Goal: Information Seeking & Learning: Learn about a topic

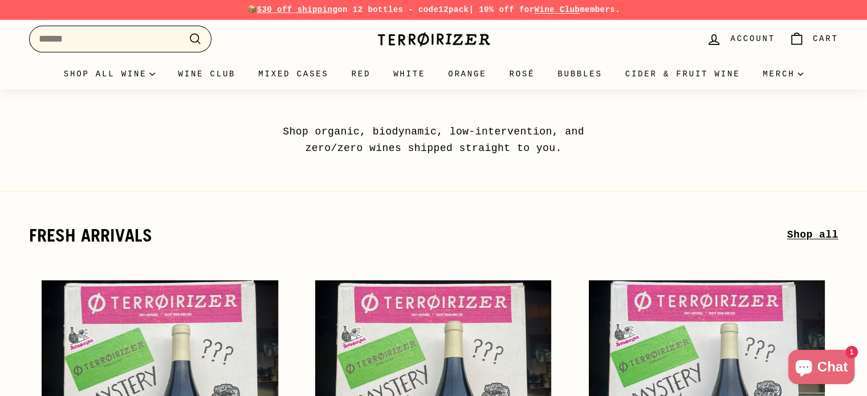
click at [122, 39] on input "Search" at bounding box center [120, 39] width 182 height 27
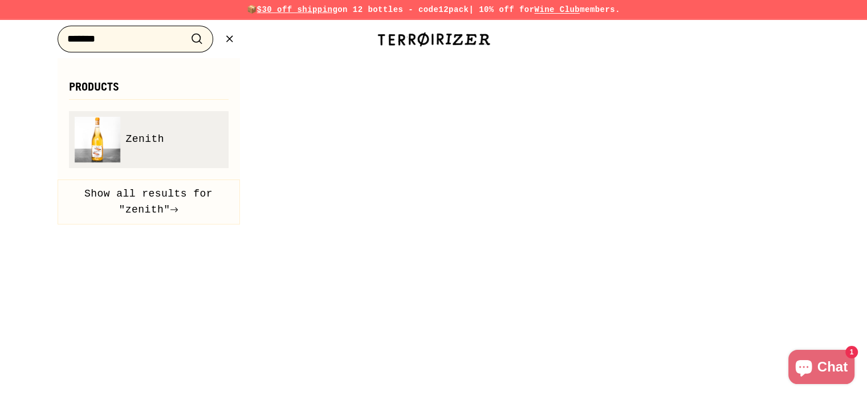
type input "******"
click at [132, 142] on span "Zenith" at bounding box center [145, 139] width 39 height 17
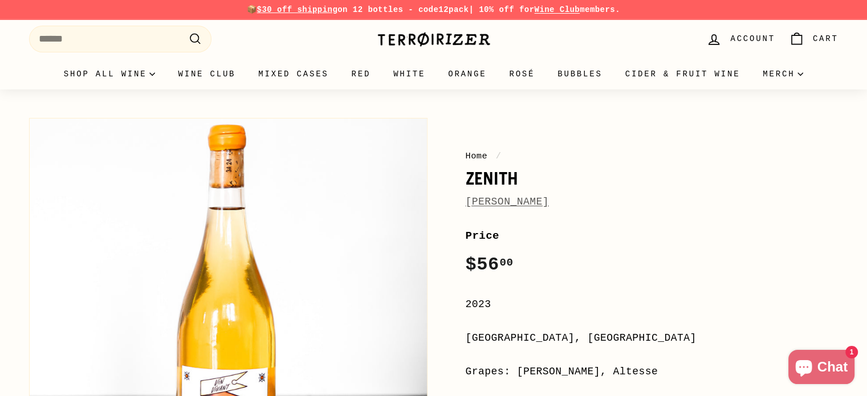
click at [499, 205] on link "Corentin Houillon" at bounding box center [507, 201] width 83 height 11
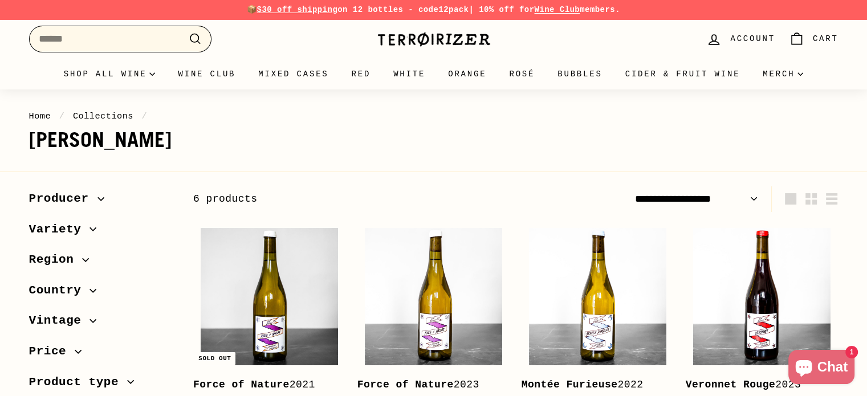
click at [131, 38] on input "Search" at bounding box center [120, 39] width 182 height 27
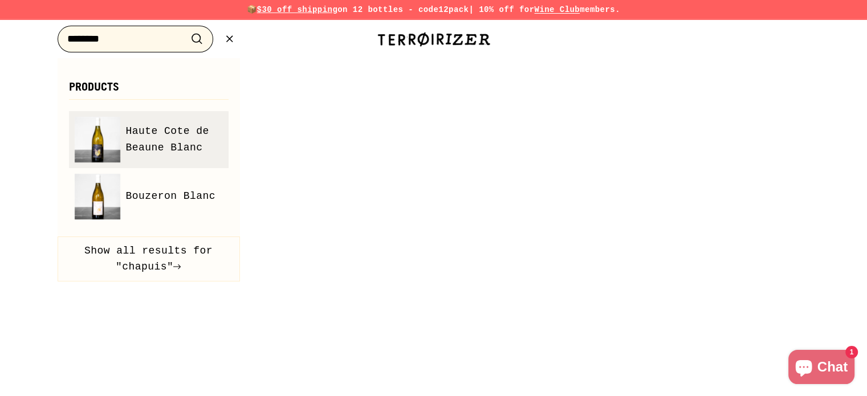
type input "*******"
click at [133, 136] on span "Haute Cote de Beaune Blanc" at bounding box center [174, 139] width 97 height 33
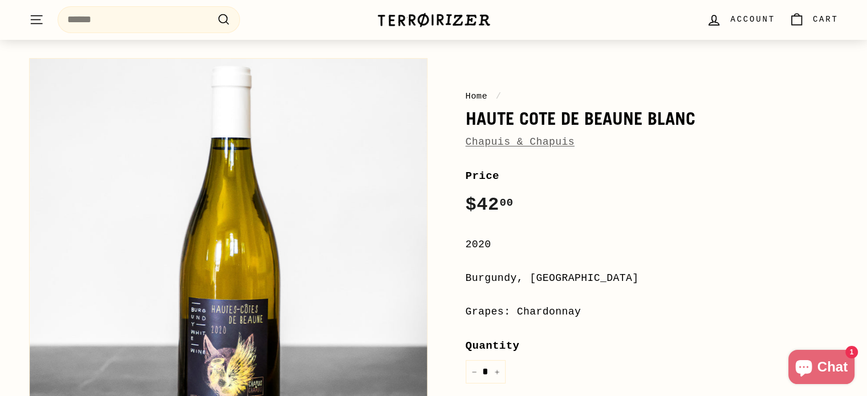
scroll to position [114, 0]
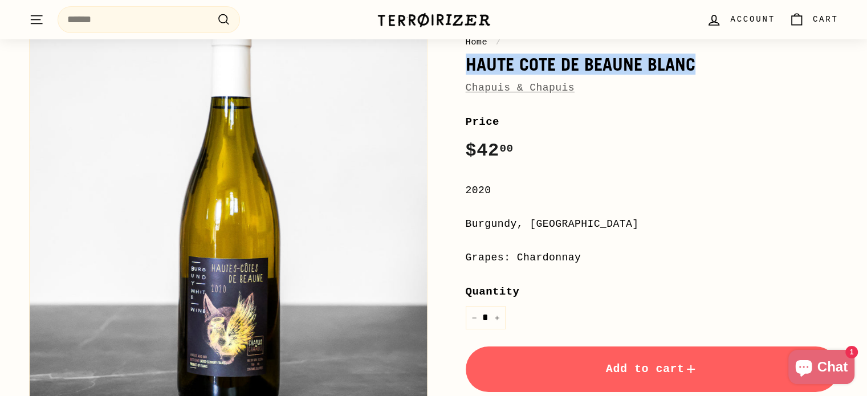
drag, startPoint x: 699, startPoint y: 66, endPoint x: 466, endPoint y: 72, distance: 232.6
click at [466, 72] on h1 "Haute Cote de Beaune Blanc" at bounding box center [652, 64] width 373 height 19
copy h1 "Haute Cote de Beaune Blanc"
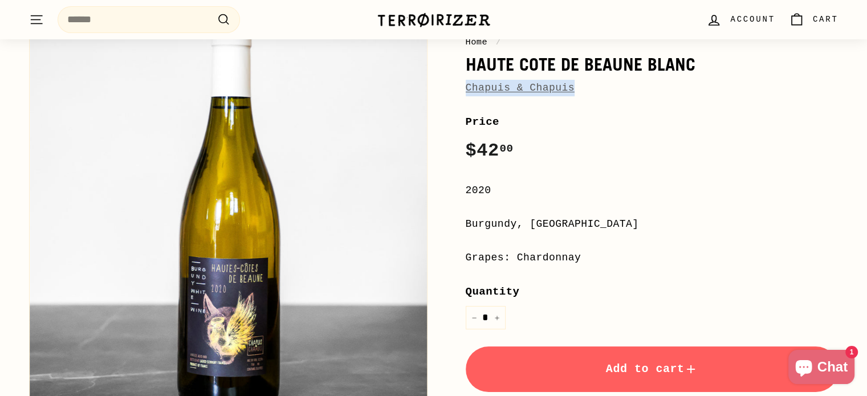
drag, startPoint x: 571, startPoint y: 88, endPoint x: 467, endPoint y: 92, distance: 103.8
click at [467, 92] on div "Chapuis & Chapuis" at bounding box center [652, 88] width 373 height 17
copy link "Chapuis & Chapuis"
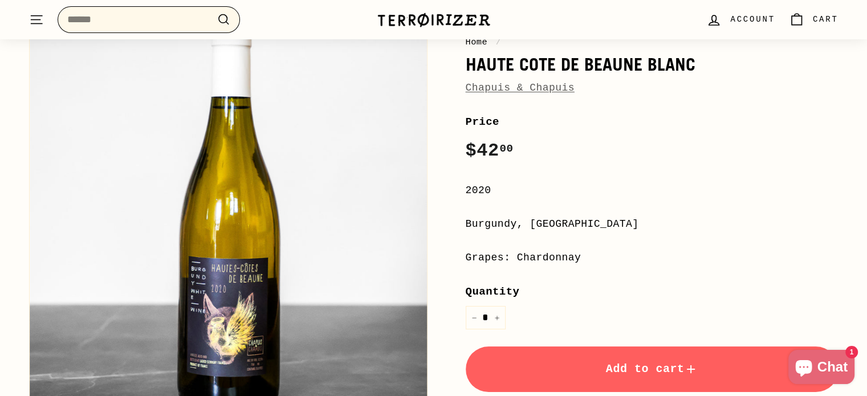
click at [121, 20] on input "Search" at bounding box center [149, 19] width 182 height 27
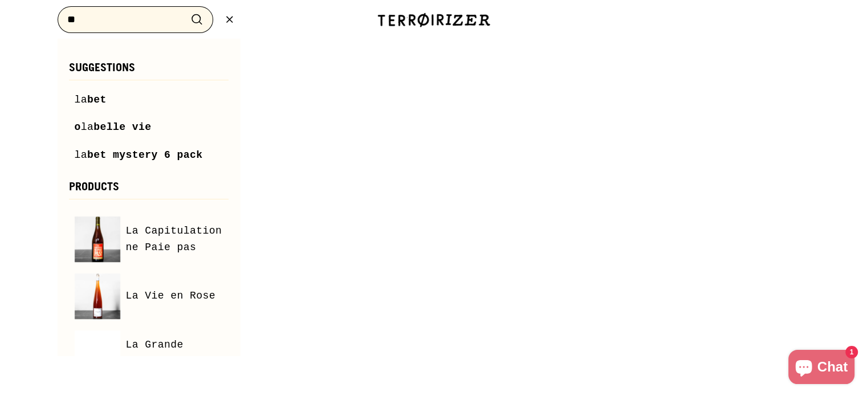
type input "*"
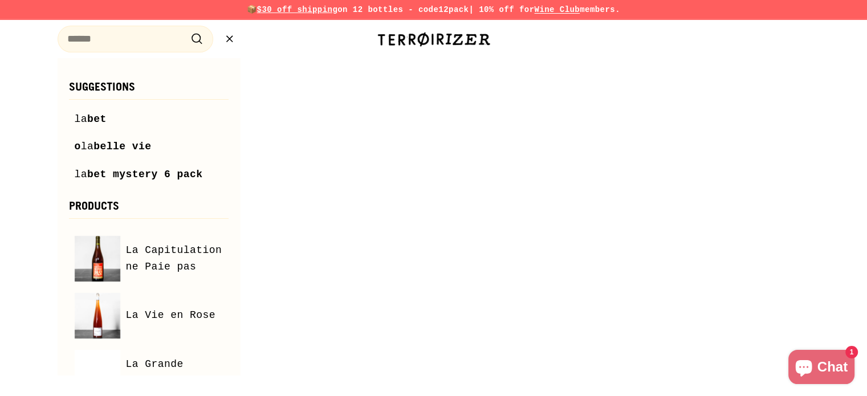
click at [394, 37] on img at bounding box center [434, 39] width 114 height 16
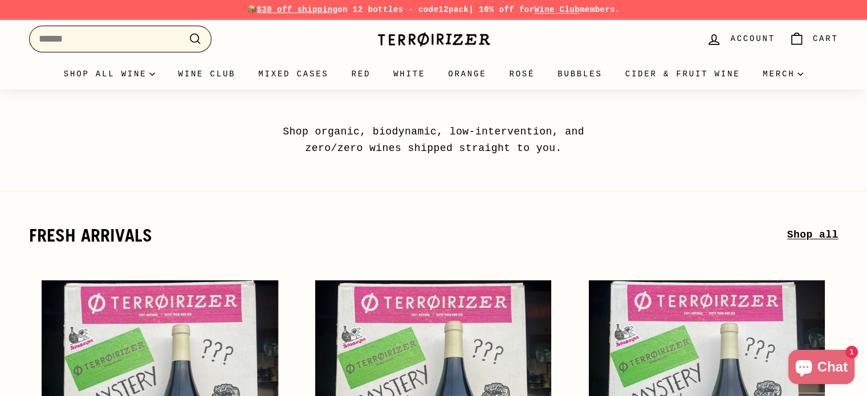
click at [76, 38] on input "Search" at bounding box center [120, 39] width 182 height 27
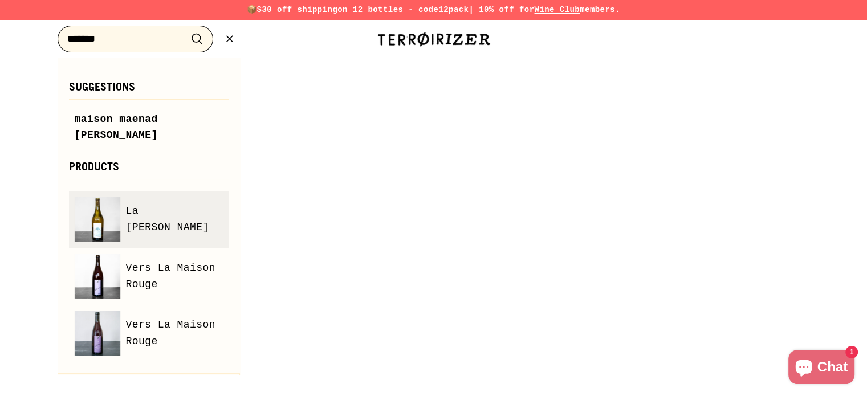
type input "*******"
click at [145, 203] on span "La Madeleine" at bounding box center [174, 219] width 97 height 33
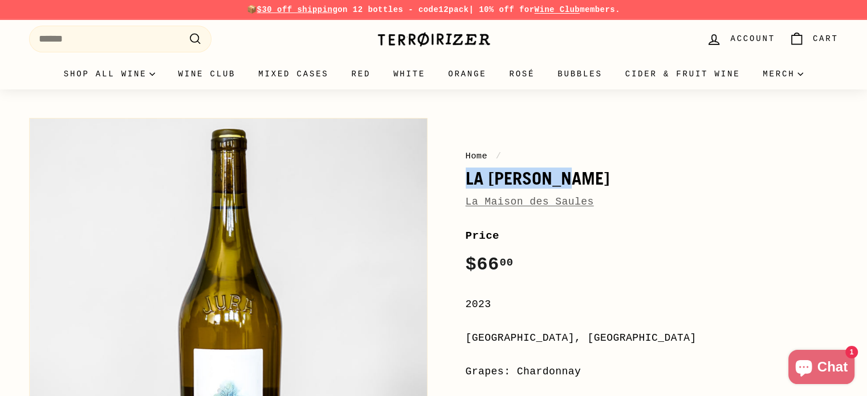
drag, startPoint x: 573, startPoint y: 184, endPoint x: 476, endPoint y: 178, distance: 97.0
click at [461, 185] on div "Home / La [PERSON_NAME] La Maison des Saules Price Regular price $66 00 $66.00 …" at bounding box center [639, 378] width 398 height 533
copy h1 "La Madeleine"
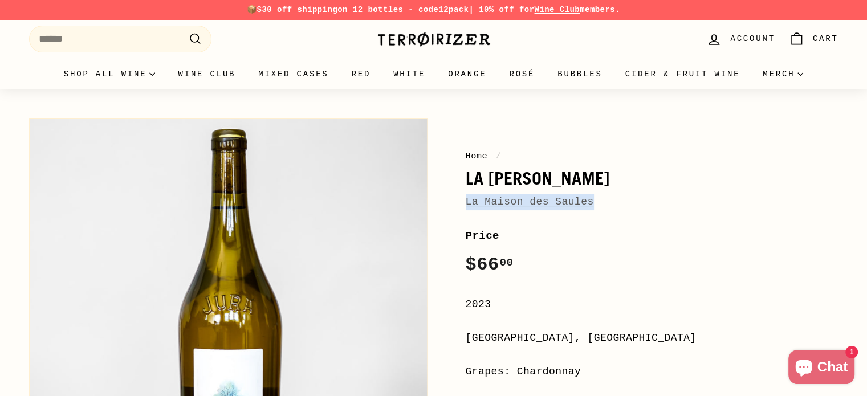
drag, startPoint x: 594, startPoint y: 202, endPoint x: 463, endPoint y: 210, distance: 131.3
click at [463, 210] on div "Home / La Madeleine La Maison des Saules Price Regular price $66 00 $66.00 / 20…" at bounding box center [639, 378] width 398 height 533
copy link "La Maison des Saules"
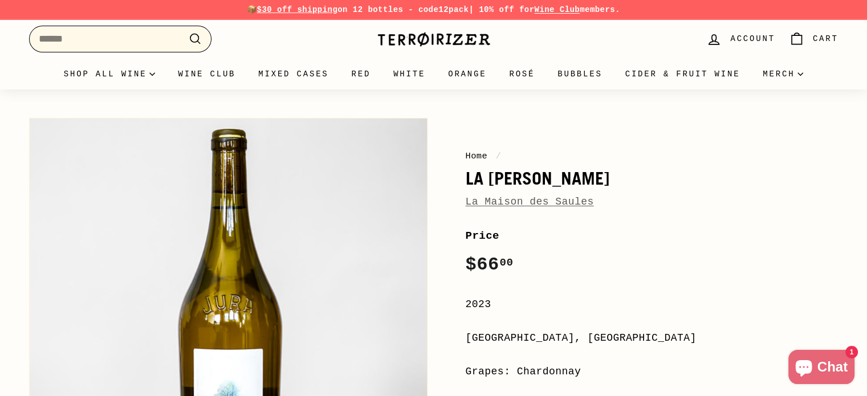
click at [80, 43] on input "Search" at bounding box center [120, 39] width 182 height 27
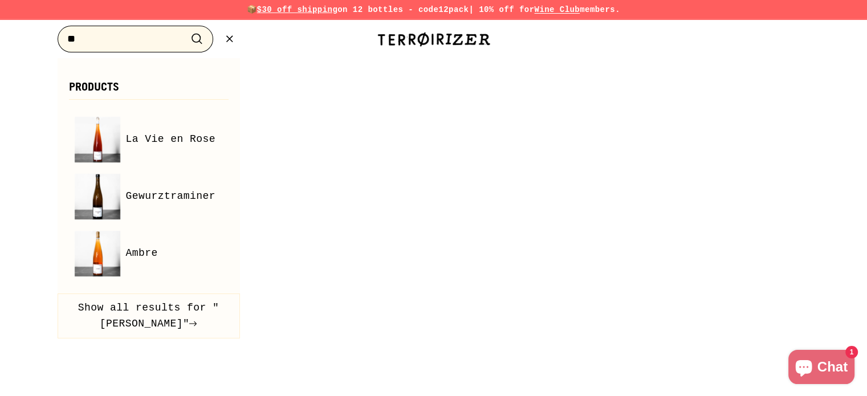
type input "*"
click at [417, 41] on img at bounding box center [434, 39] width 114 height 16
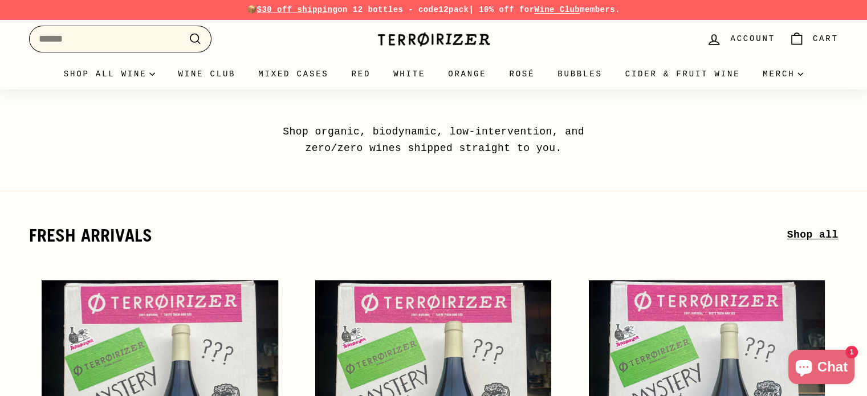
click at [121, 35] on input "Search" at bounding box center [120, 39] width 182 height 27
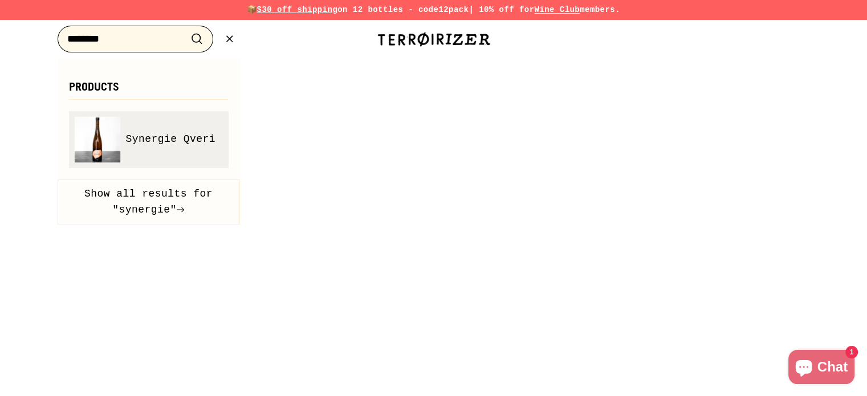
type input "********"
click at [164, 140] on span "Synergie Qveri" at bounding box center [171, 139] width 90 height 17
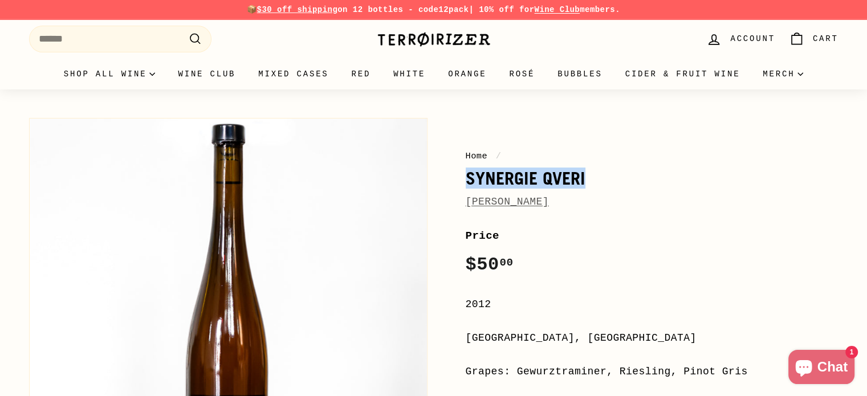
drag, startPoint x: 586, startPoint y: 184, endPoint x: 468, endPoint y: 184, distance: 118.0
click at [468, 184] on h1 "Synergie Qveri" at bounding box center [652, 178] width 373 height 19
copy h1 "Synergie Qveri"
drag, startPoint x: 582, startPoint y: 209, endPoint x: 464, endPoint y: 209, distance: 118.0
click at [464, 209] on div "Home / Synergie Qveri Laurent Bannwarth Price Regular price $50 00 $50.00 / 201…" at bounding box center [639, 378] width 398 height 533
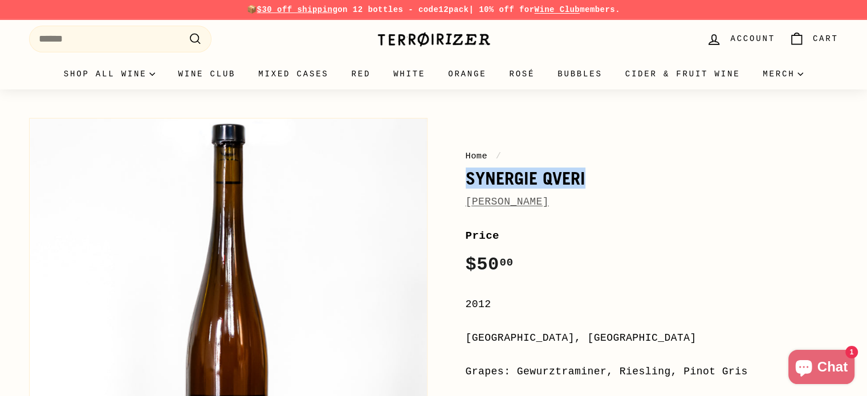
copy link "Laurent Bannwarth"
click at [465, 41] on img at bounding box center [434, 39] width 114 height 16
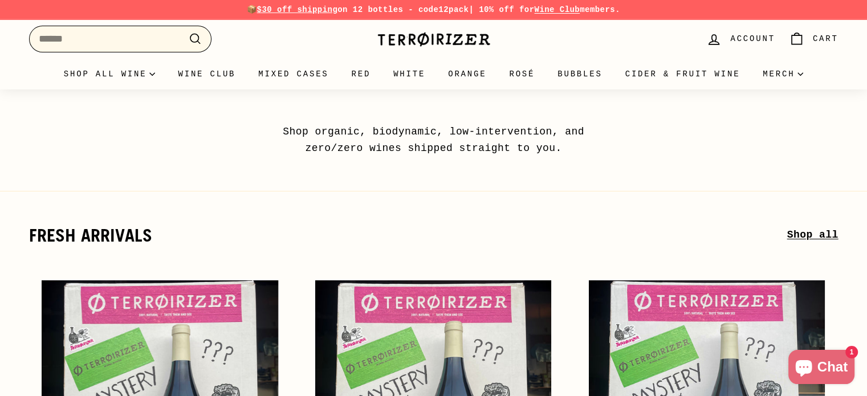
click at [103, 36] on input "Search" at bounding box center [120, 39] width 182 height 27
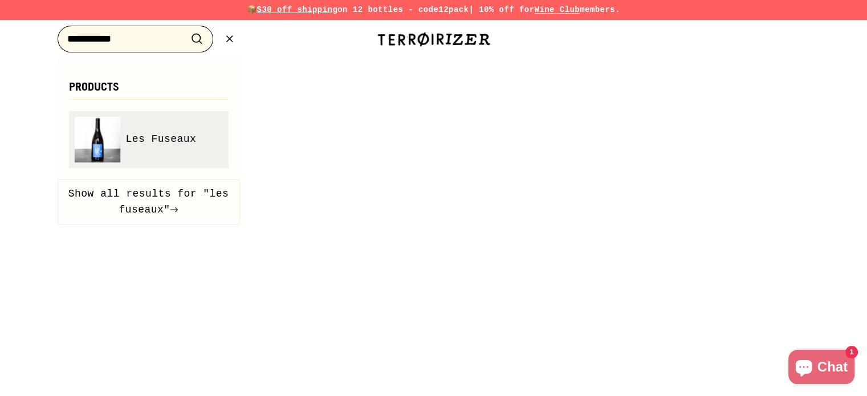
type input "**********"
click at [162, 145] on span "Les Fuseaux" at bounding box center [161, 139] width 71 height 17
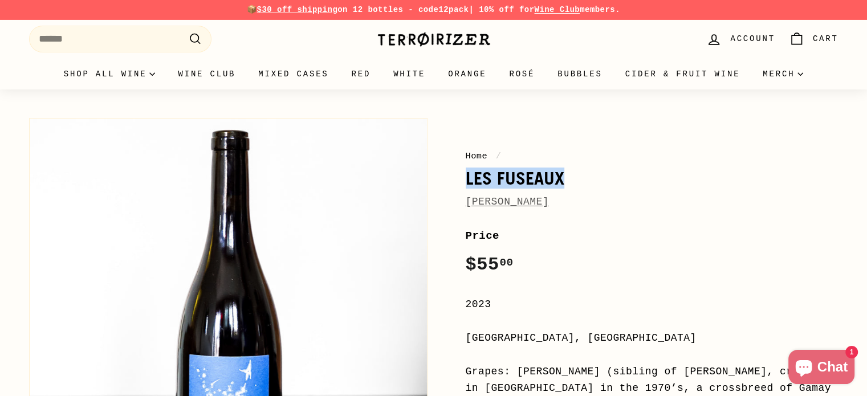
drag, startPoint x: 568, startPoint y: 184, endPoint x: 462, endPoint y: 173, distance: 106.5
copy h1 "Les Fuseaux"
drag, startPoint x: 563, startPoint y: 202, endPoint x: 462, endPoint y: 205, distance: 100.3
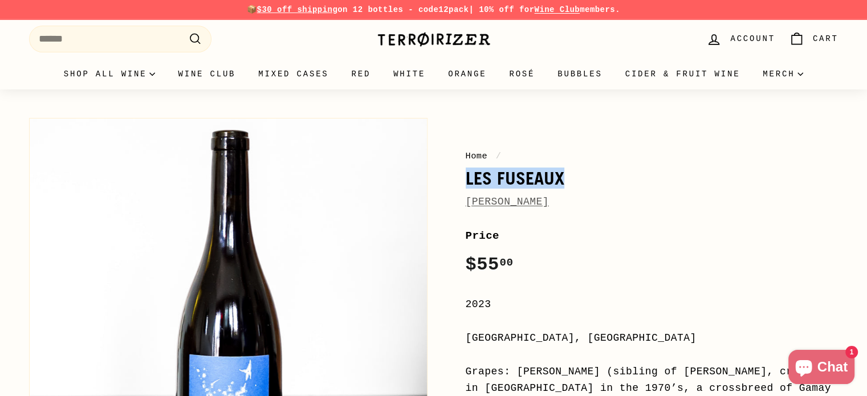
copy link "[PERSON_NAME]"
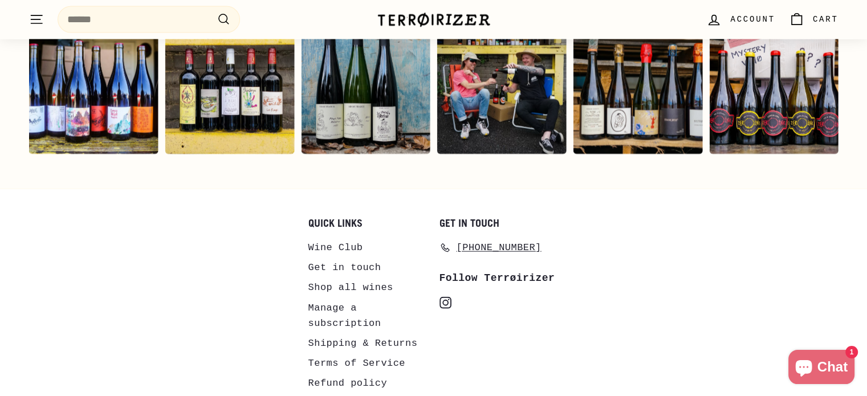
scroll to position [2451, 0]
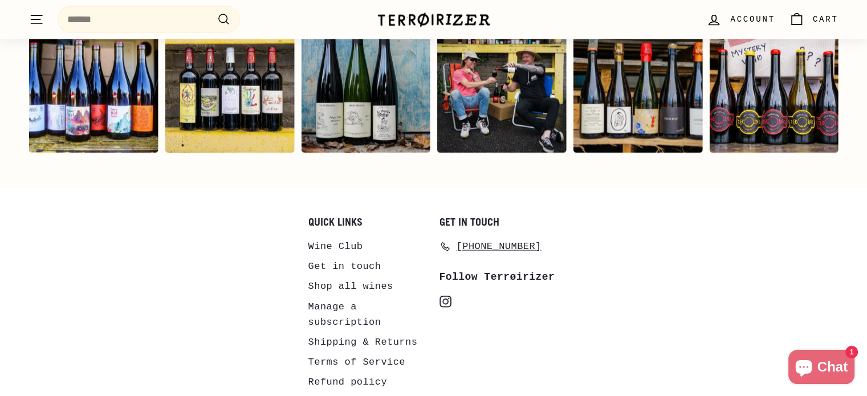
click at [495, 239] on span "[PHONE_NUMBER]" at bounding box center [499, 246] width 85 height 15
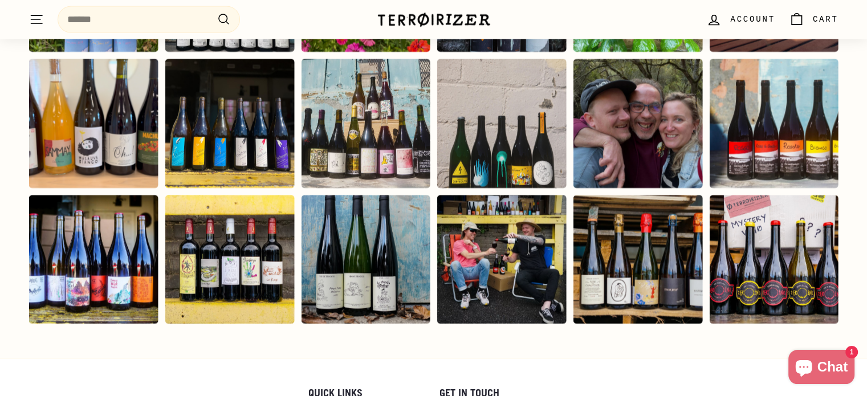
click at [748, 22] on span "Account" at bounding box center [752, 19] width 44 height 13
